Goal: Navigation & Orientation: Find specific page/section

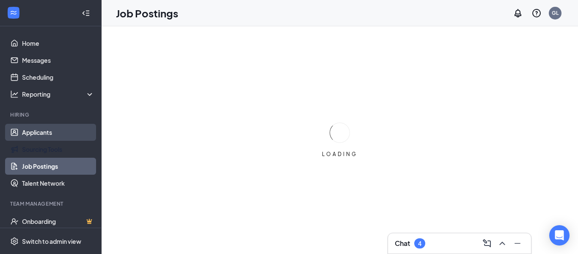
click at [40, 133] on link "Applicants" at bounding box center [58, 132] width 72 height 17
